Goal: Transaction & Acquisition: Subscribe to service/newsletter

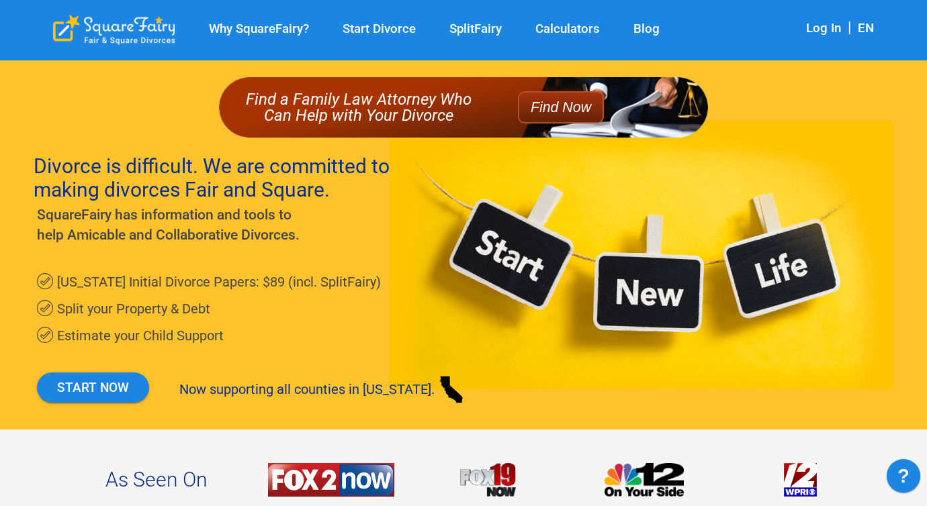
click at [819, 34] on link "Log In" at bounding box center [823, 28] width 35 height 15
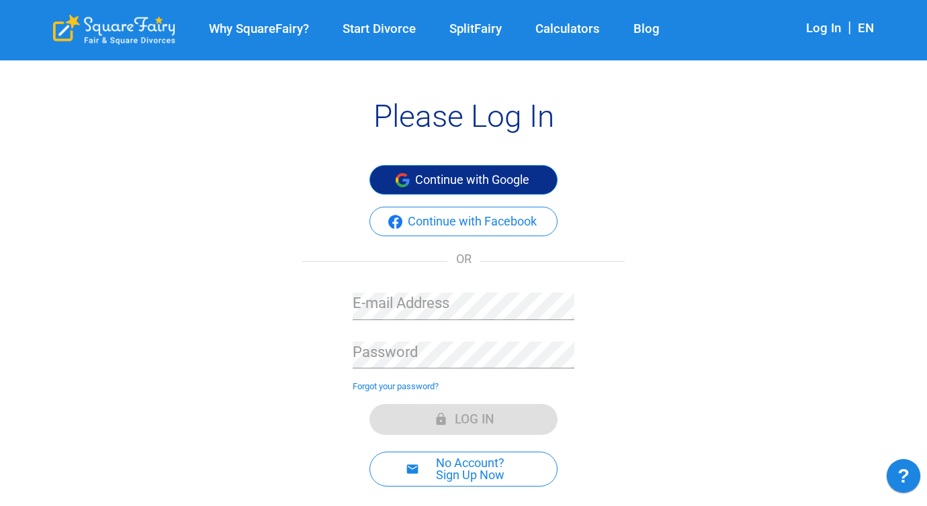
click at [457, 183] on button "Continue with Google" at bounding box center [463, 180] width 188 height 30
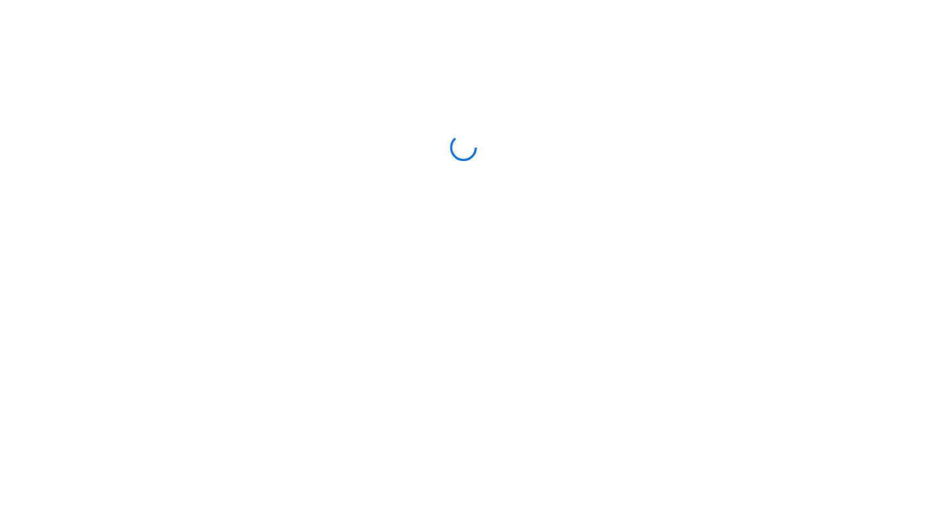
click at [457, 183] on html "Jira Service Management Widget" at bounding box center [463, 151] width 927 height 302
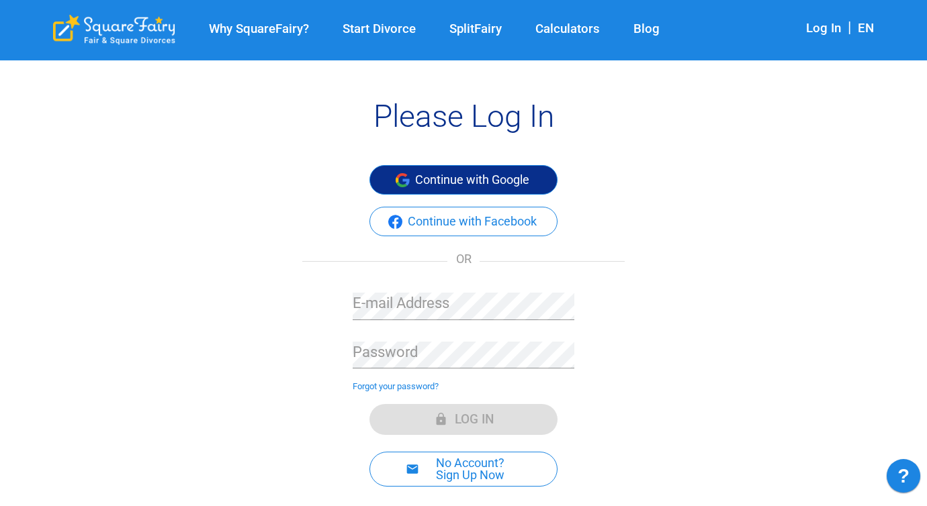
drag, startPoint x: 0, startPoint y: 0, endPoint x: 457, endPoint y: 183, distance: 492.8
click at [457, 183] on button "Continue with Google" at bounding box center [463, 180] width 188 height 30
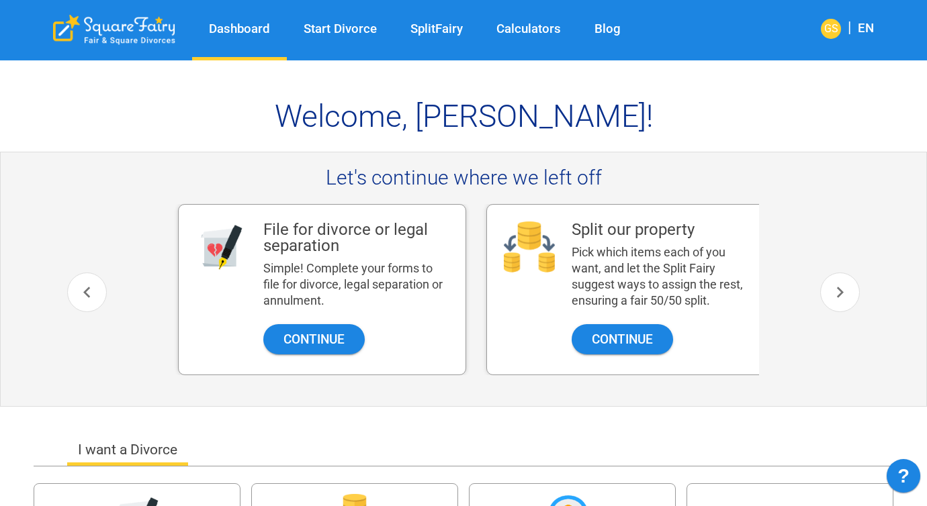
scroll to position [0, 10]
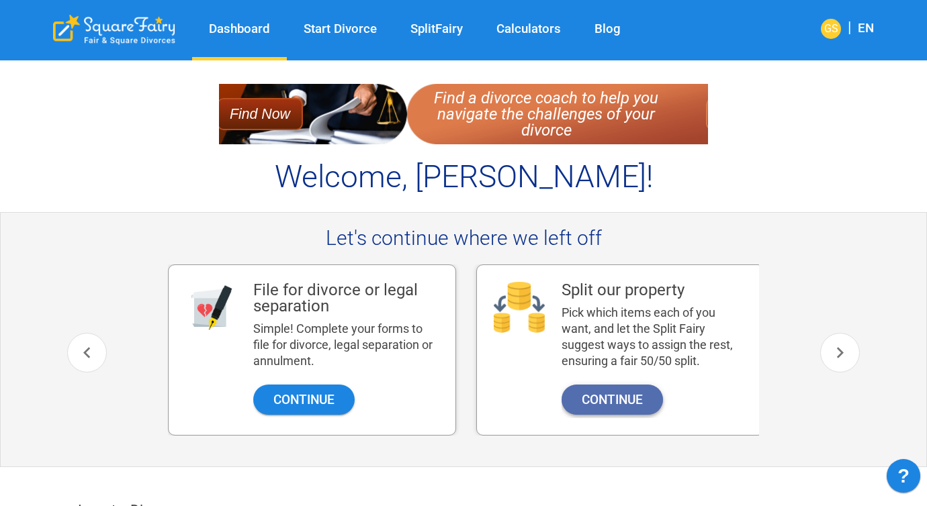
click at [595, 406] on button "Continue" at bounding box center [611, 400] width 101 height 30
